Goal: Task Accomplishment & Management: Manage account settings

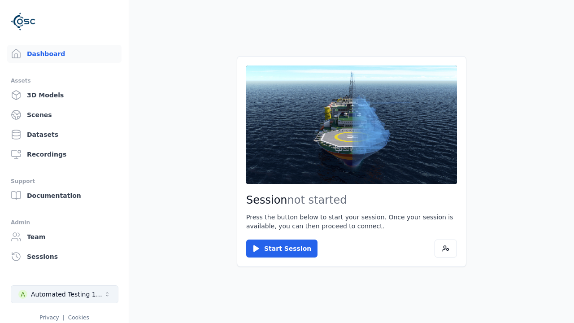
click at [65, 294] on div "Automated Testing 1 - Playwright" at bounding box center [67, 294] width 73 height 9
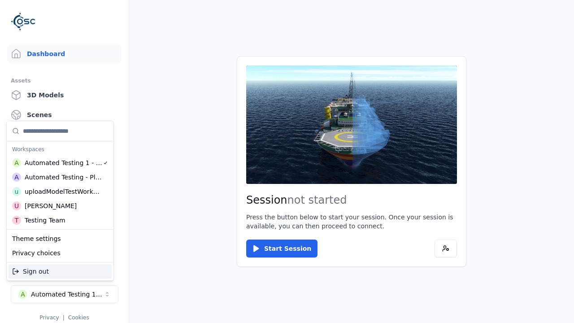
click at [63, 191] on div "uploadModelTestWorkspace" at bounding box center [63, 191] width 77 height 9
click at [287, 161] on html "Support Dashboard Assets 3D Models Scenes Datasets Recordings Support Documenta…" at bounding box center [287, 161] width 574 height 323
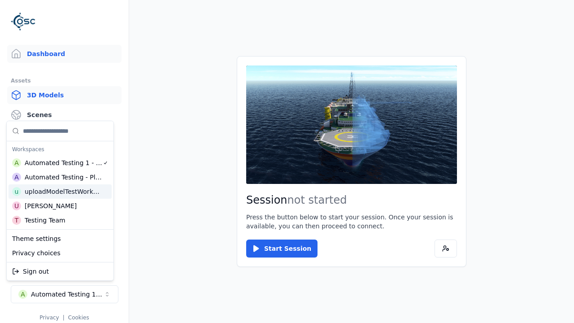
click at [64, 95] on link "3D Models" at bounding box center [64, 95] width 114 height 18
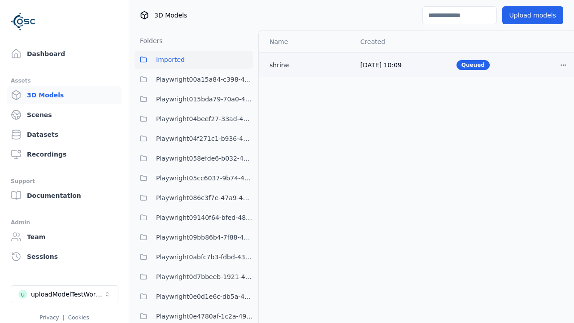
click at [563, 65] on html "Support Dashboard Assets 3D Models Scenes Datasets Recordings Support Documenta…" at bounding box center [287, 161] width 574 height 323
click at [544, 100] on div "Delete" at bounding box center [543, 99] width 53 height 14
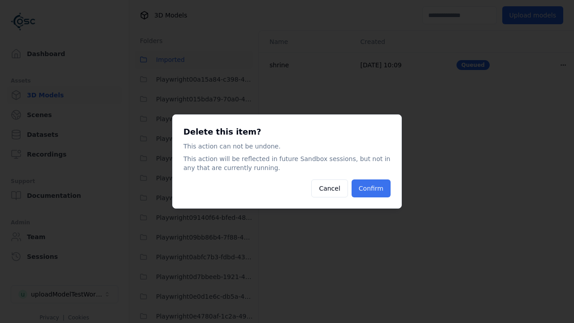
click at [371, 188] on button "Confirm" at bounding box center [371, 188] width 39 height 18
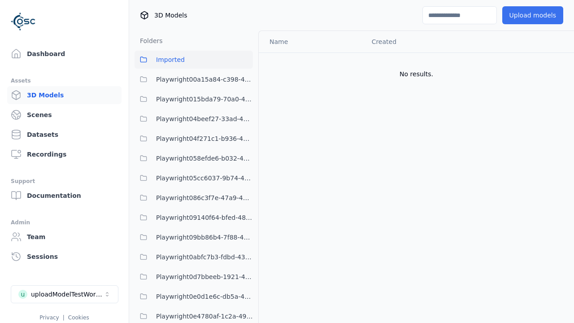
click at [532, 15] on button "Upload models" at bounding box center [532, 15] width 61 height 18
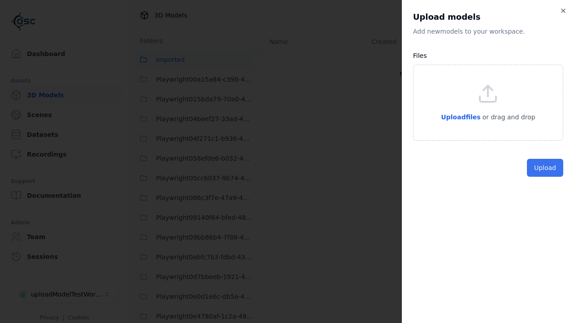
click at [545, 177] on button "Upload" at bounding box center [545, 168] width 36 height 18
